Goal: Task Accomplishment & Management: Complete application form

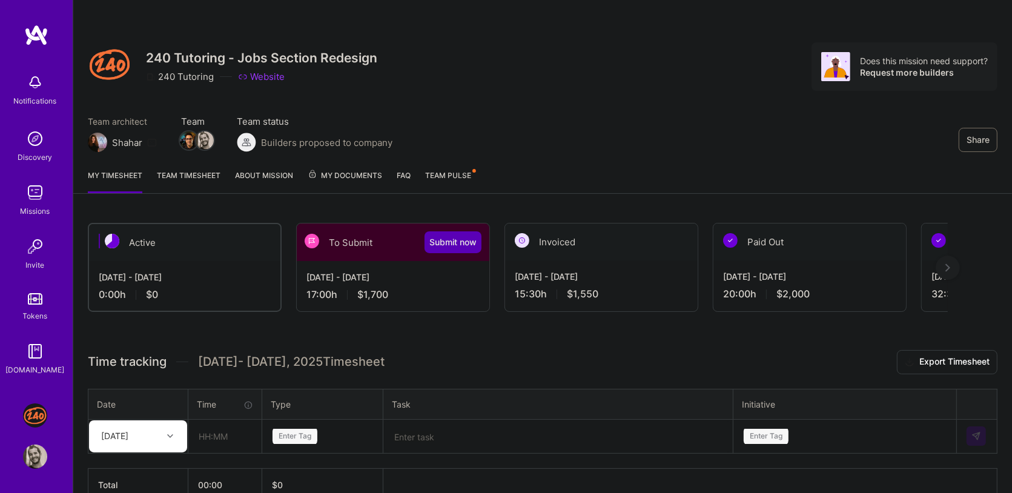
click at [867, 199] on div "Share 240 Tutoring - Jobs Section Redesign 240 Tutoring Website Does this missi…" at bounding box center [542, 280] width 939 height 561
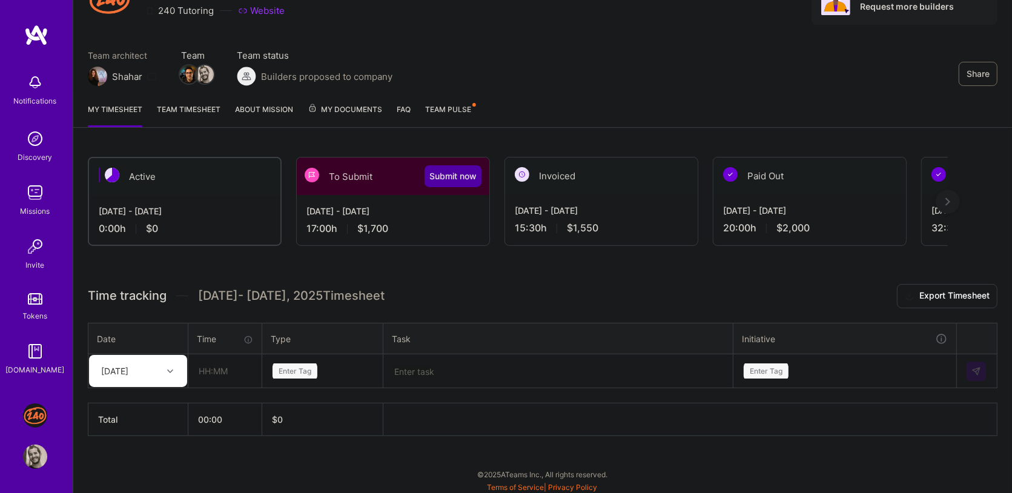
click at [437, 179] on span "Submit now" at bounding box center [452, 176] width 47 height 12
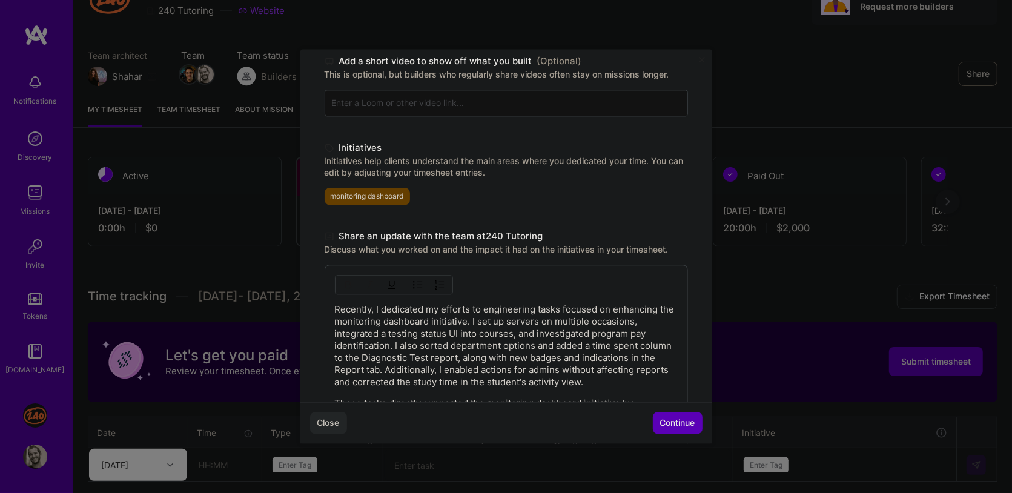
scroll to position [283, 0]
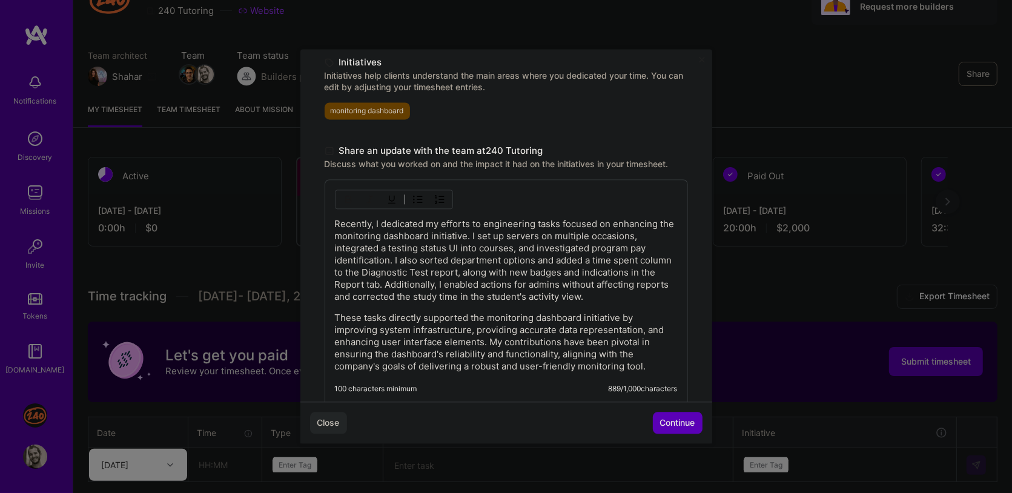
click at [339, 224] on p "Recently, I dedicated my efforts to engineering tasks focused on enhancing the …" at bounding box center [506, 260] width 343 height 85
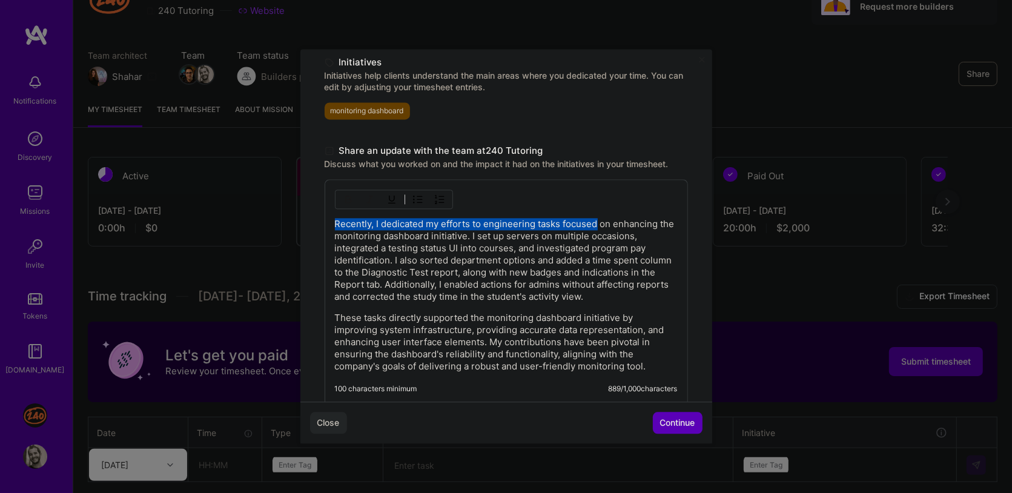
drag, startPoint x: 339, startPoint y: 224, endPoint x: 573, endPoint y: 221, distance: 233.7
click at [573, 221] on p "Recently, I dedicated my efforts to engineering tasks focused on enhancing the …" at bounding box center [506, 260] width 343 height 85
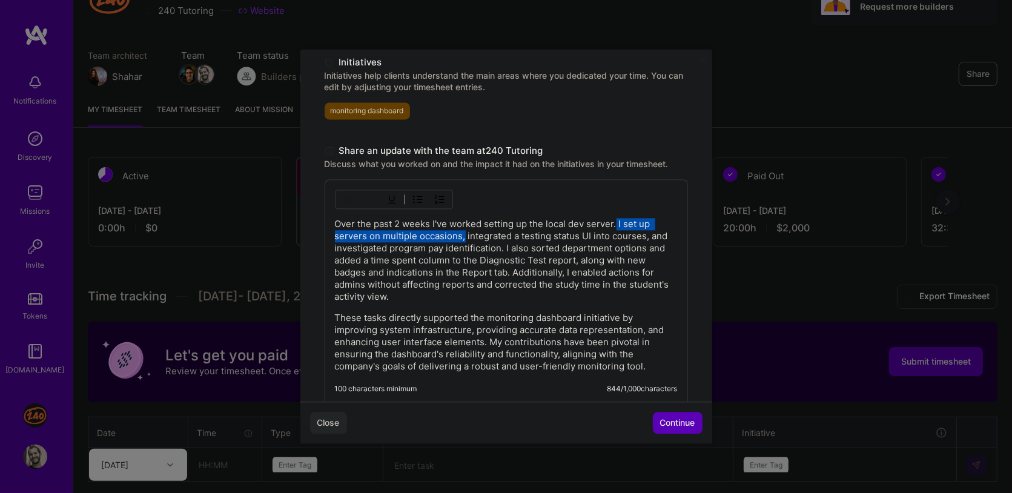
drag, startPoint x: 464, startPoint y: 240, endPoint x: 618, endPoint y: 222, distance: 154.8
click at [618, 222] on p "Over the past 2 weeks I've worked setting up the local dev server. I set up ser…" at bounding box center [506, 260] width 343 height 85
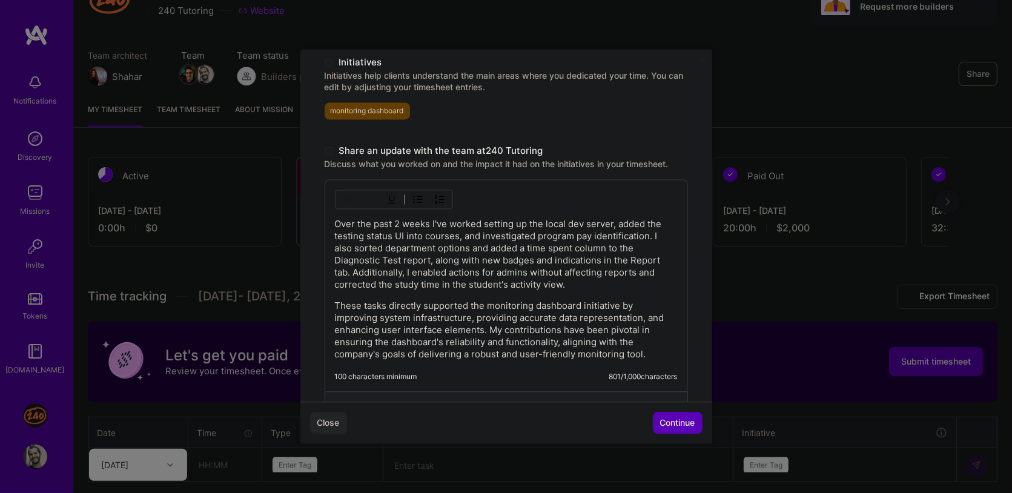
click at [618, 222] on p "Over the past 2 weeks I've worked setting up the local dev server, added the te…" at bounding box center [506, 254] width 343 height 73
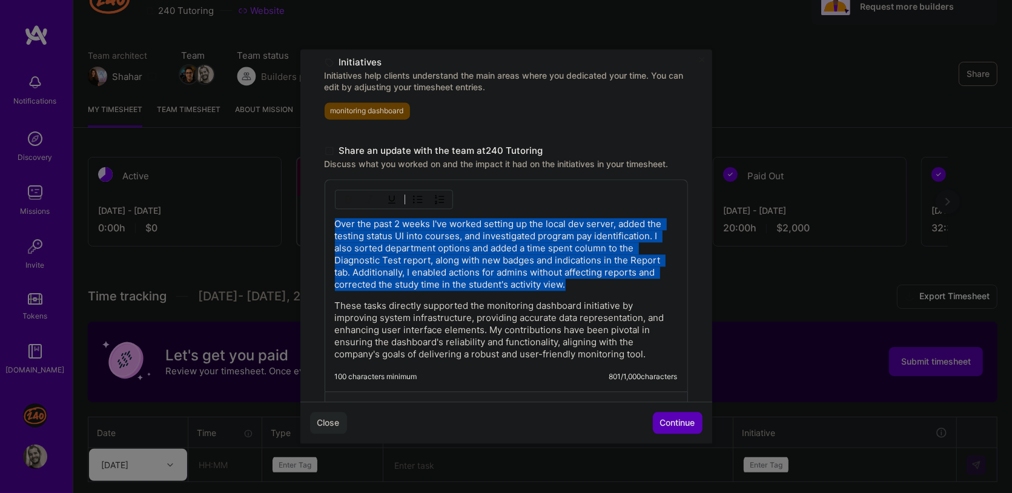
click at [618, 222] on p "Over the past 2 weeks I've worked setting up the local dev server, added the te…" at bounding box center [506, 254] width 343 height 73
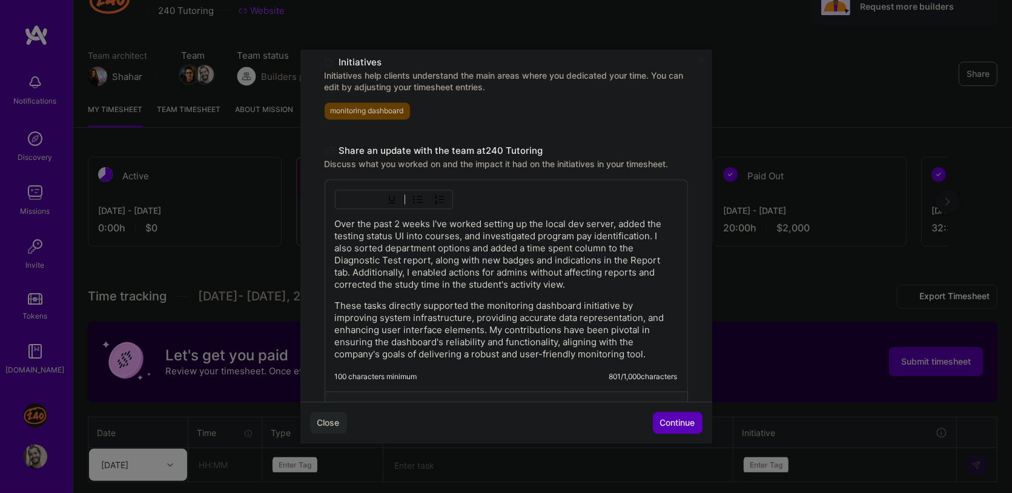
click at [618, 222] on p "Over the past 2 weeks I've worked setting up the local dev server, added the te…" at bounding box center [506, 254] width 343 height 73
drag, startPoint x: 618, startPoint y: 222, endPoint x: 439, endPoint y: 231, distance: 179.4
click at [439, 231] on p "Over the past 2 weeks I've worked setting up the local dev server, added the te…" at bounding box center [506, 254] width 343 height 73
click at [466, 234] on p "Over the past 2 weeks I've worked setting up the local dev server, added the te…" at bounding box center [506, 254] width 343 height 73
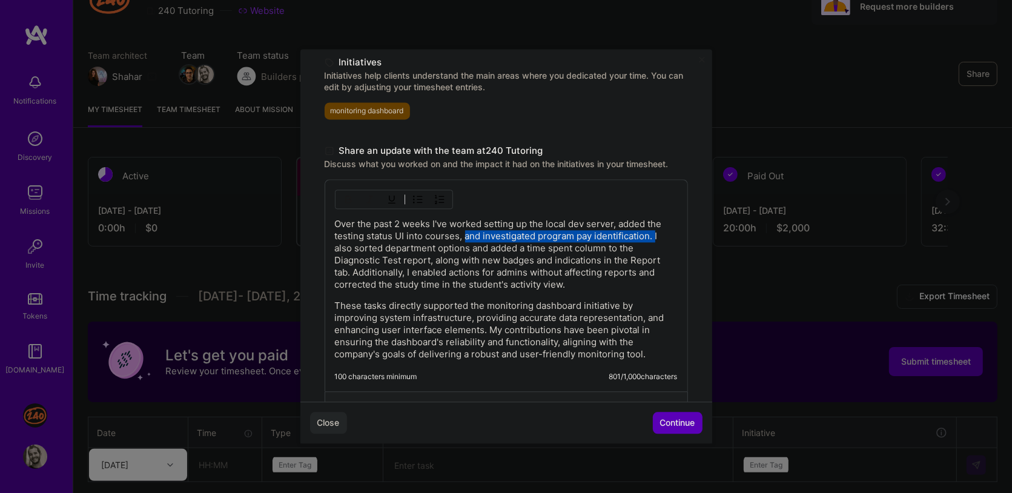
drag, startPoint x: 466, startPoint y: 234, endPoint x: 654, endPoint y: 240, distance: 188.4
click at [654, 240] on p "Over the past 2 weeks I've worked setting up the local dev server, added the te…" at bounding box center [506, 254] width 343 height 73
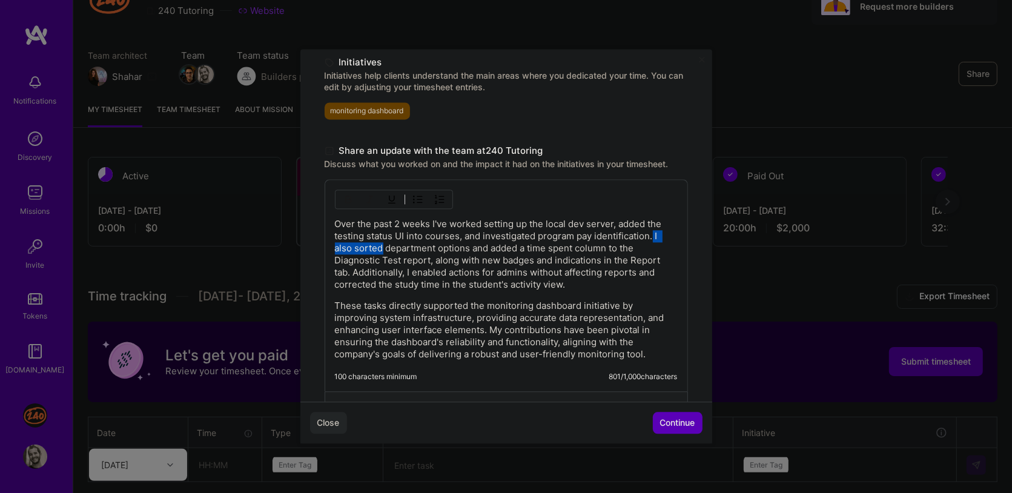
drag, startPoint x: 654, startPoint y: 240, endPoint x: 375, endPoint y: 251, distance: 278.7
click at [375, 251] on p "Over the past 2 weeks I've worked setting up the local dev server, added the te…" at bounding box center [506, 254] width 343 height 73
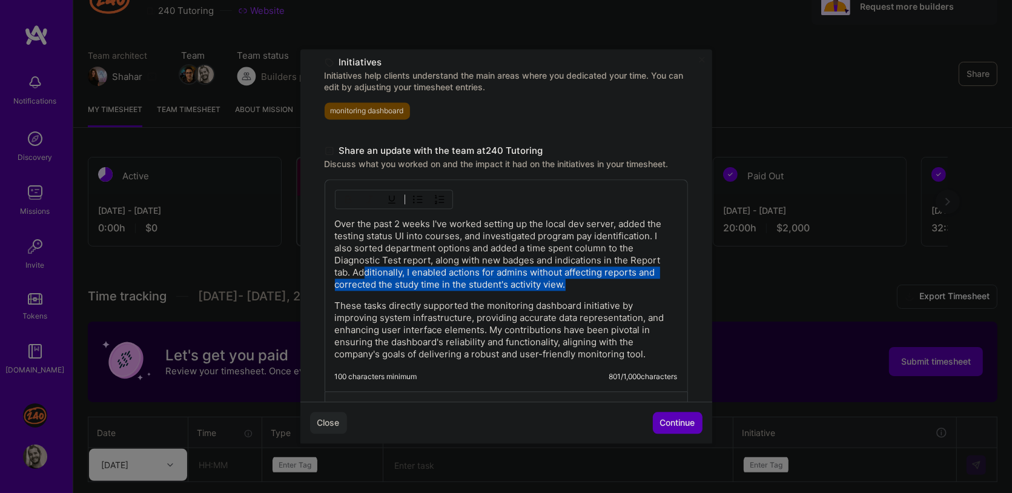
drag, startPoint x: 616, startPoint y: 284, endPoint x: 365, endPoint y: 277, distance: 251.4
click at [365, 277] on p "Over the past 2 weeks I've worked setting up the local dev server, added the te…" at bounding box center [506, 254] width 343 height 73
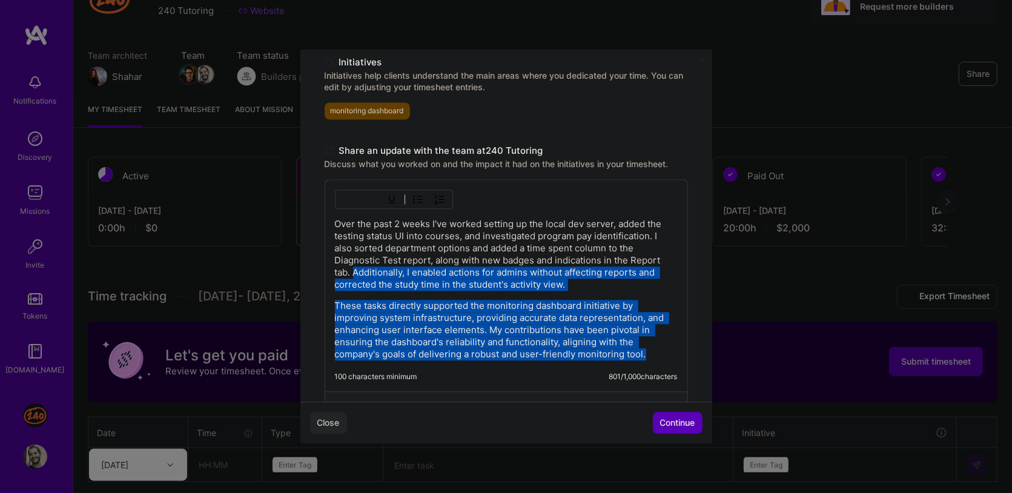
drag, startPoint x: 365, startPoint y: 277, endPoint x: 622, endPoint y: 418, distance: 292.9
click at [622, 418] on div "Demo day Take a moment to reflect on what you've built over the last two weeks …" at bounding box center [506, 107] width 412 height 682
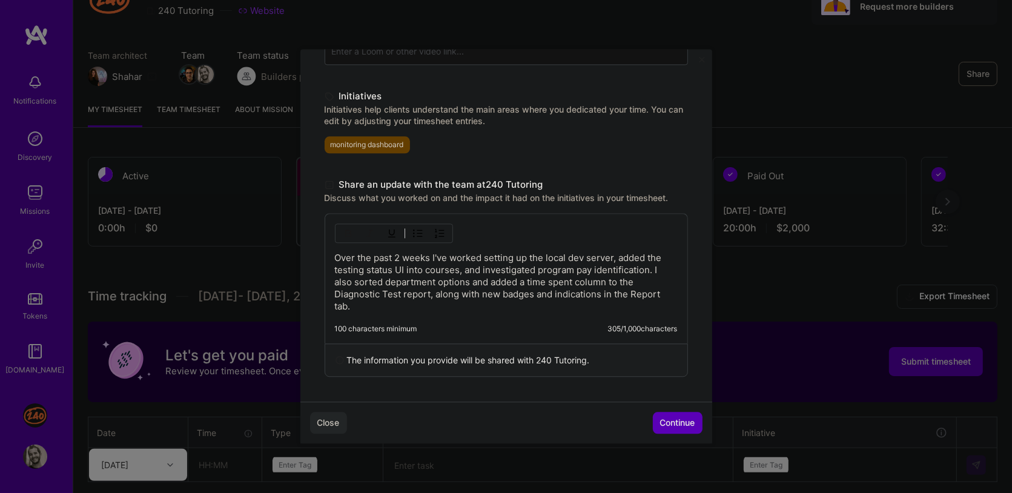
scroll to position [247, 0]
click at [678, 414] on button "Continue" at bounding box center [678, 423] width 50 height 22
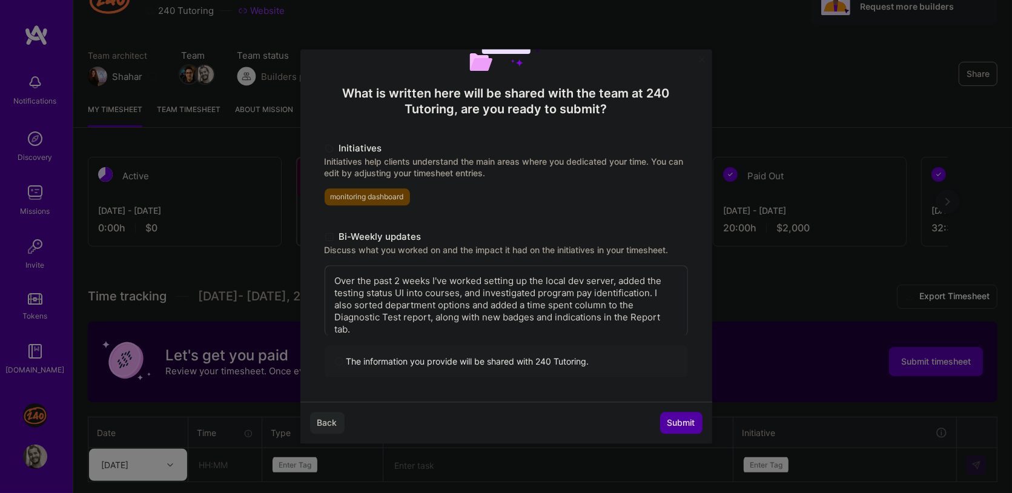
scroll to position [0, 0]
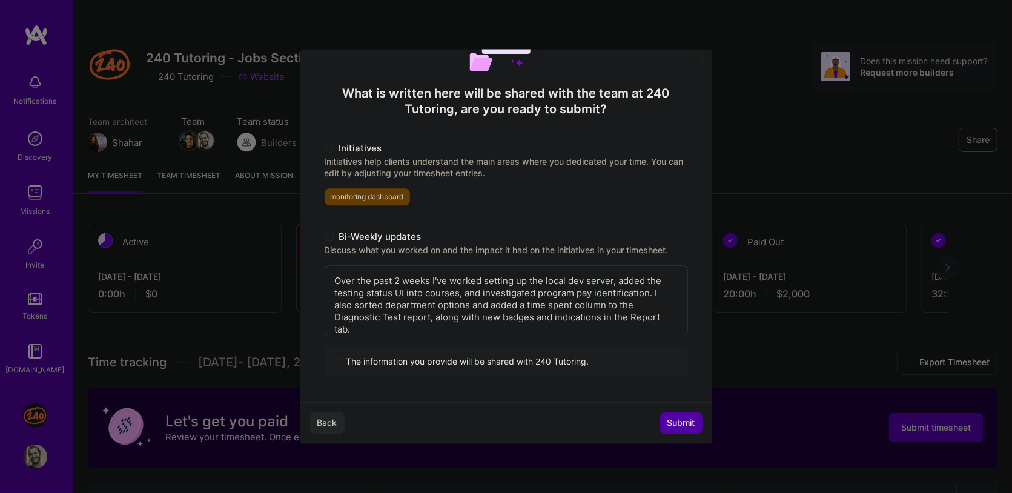
click at [678, 426] on span "Submit" at bounding box center [681, 423] width 28 height 12
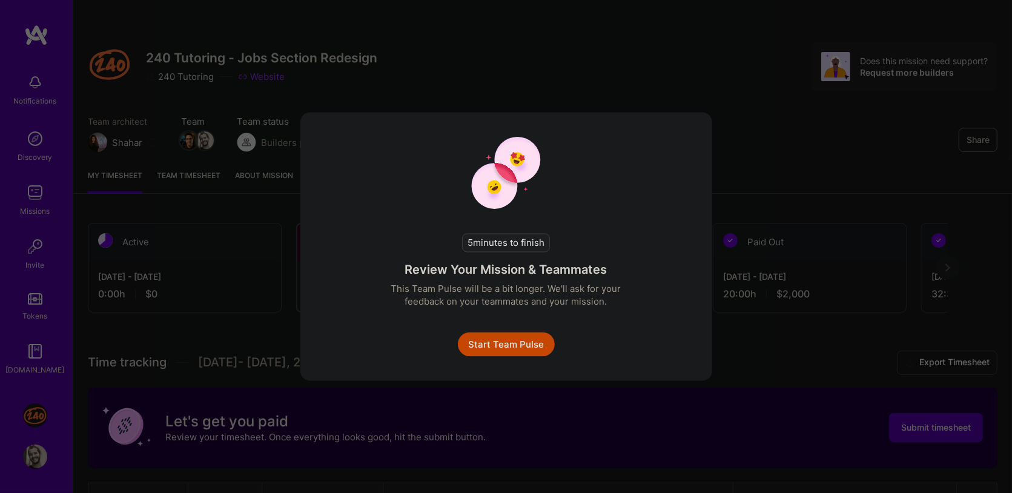
click at [505, 349] on button "Start Team Pulse" at bounding box center [506, 344] width 97 height 24
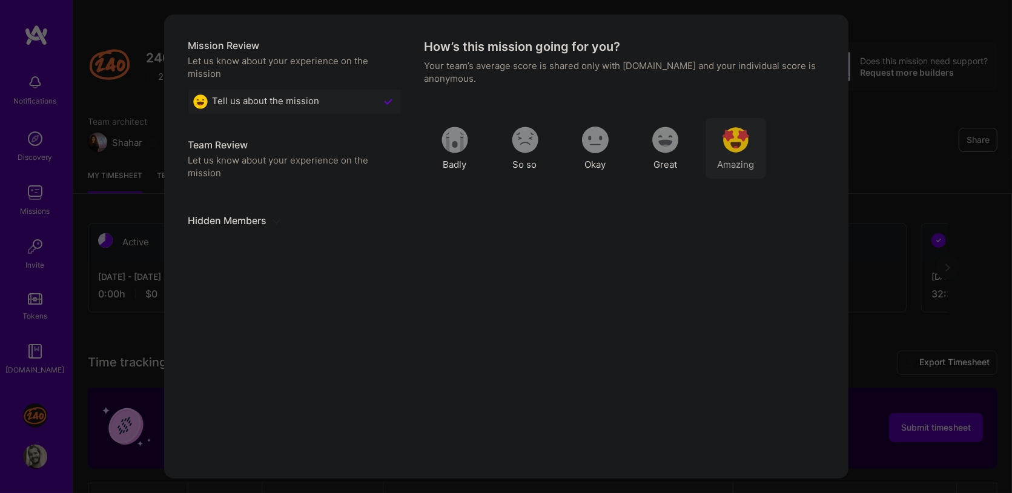
click at [744, 125] on div "Amazing" at bounding box center [735, 148] width 61 height 61
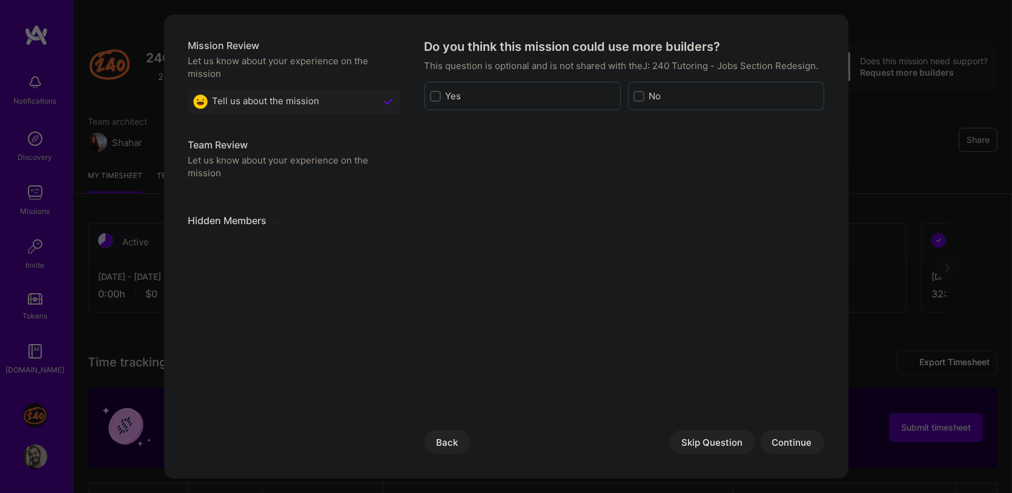
click at [702, 441] on button "Skip Question" at bounding box center [712, 442] width 85 height 24
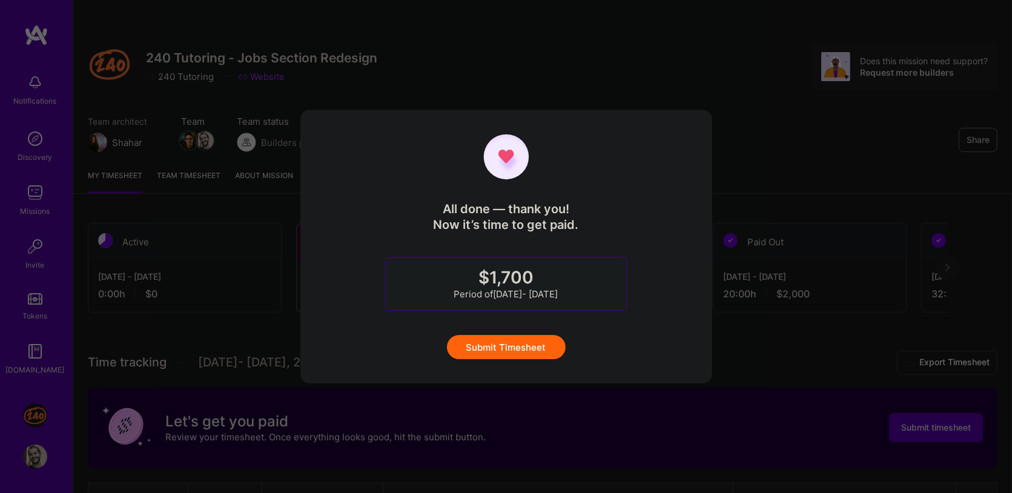
click at [529, 346] on button "Submit Timesheet" at bounding box center [506, 347] width 119 height 24
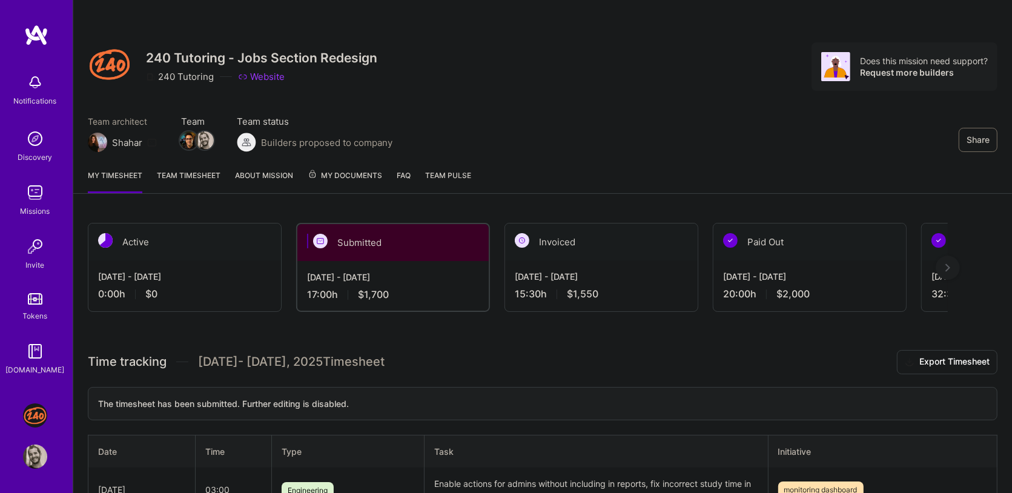
click at [696, 162] on div "My timesheet Team timesheet About Mission My Documents FAQ Team Pulse" at bounding box center [542, 176] width 938 height 35
